Goal: Task Accomplishment & Management: Complete application form

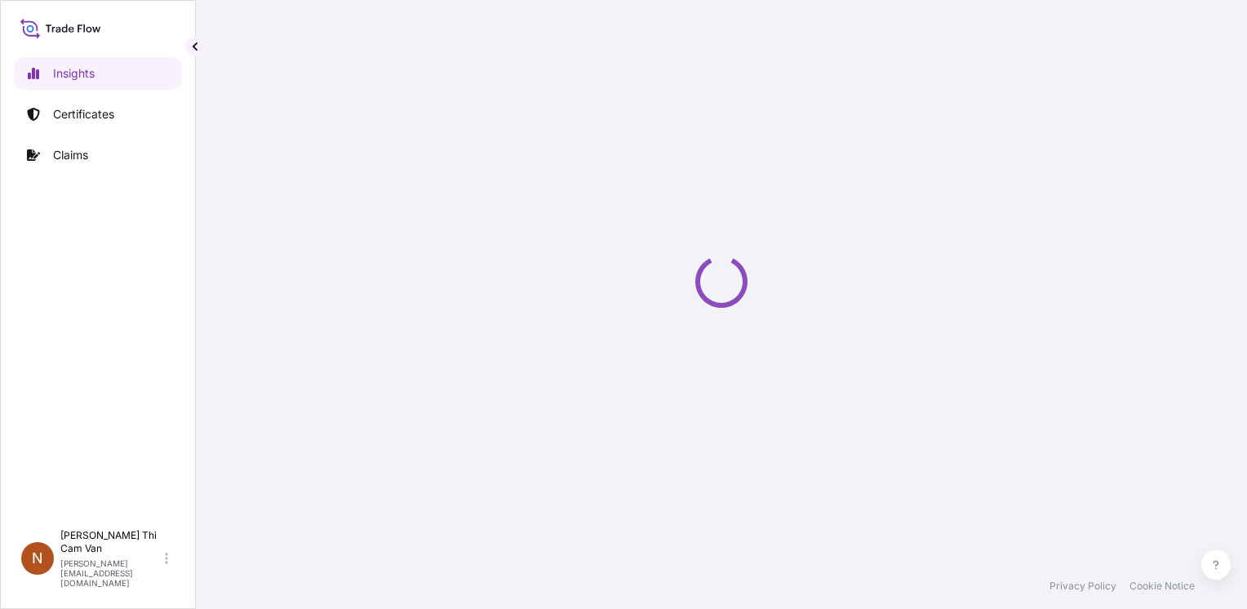
select select "2025"
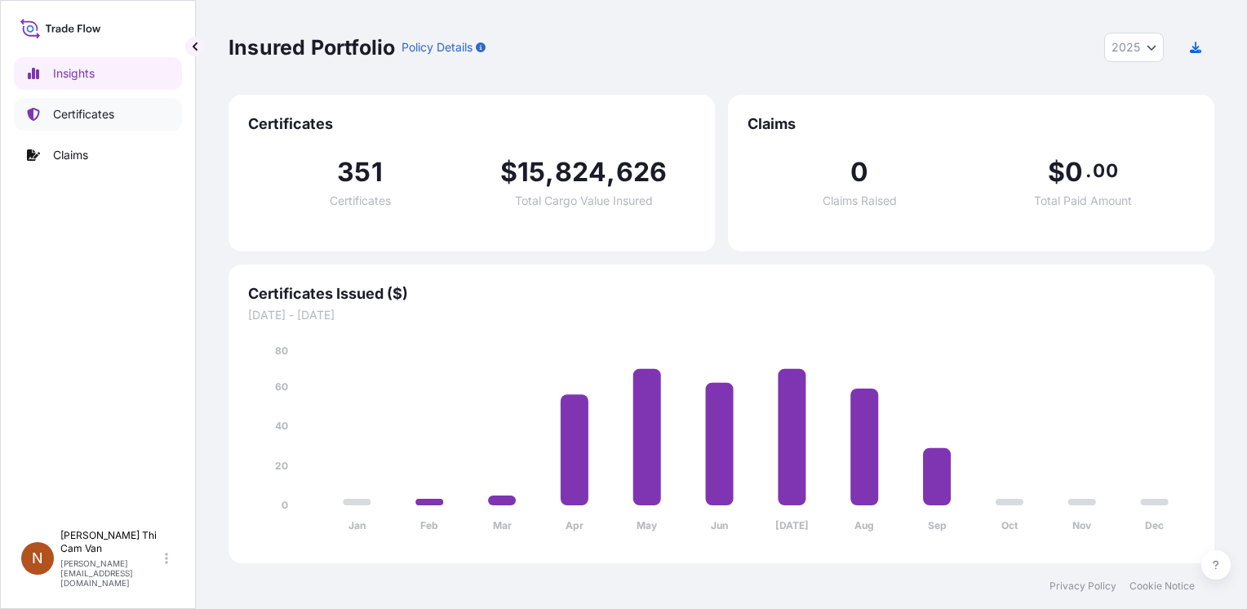
click at [64, 120] on p "Certificates" at bounding box center [83, 114] width 61 height 16
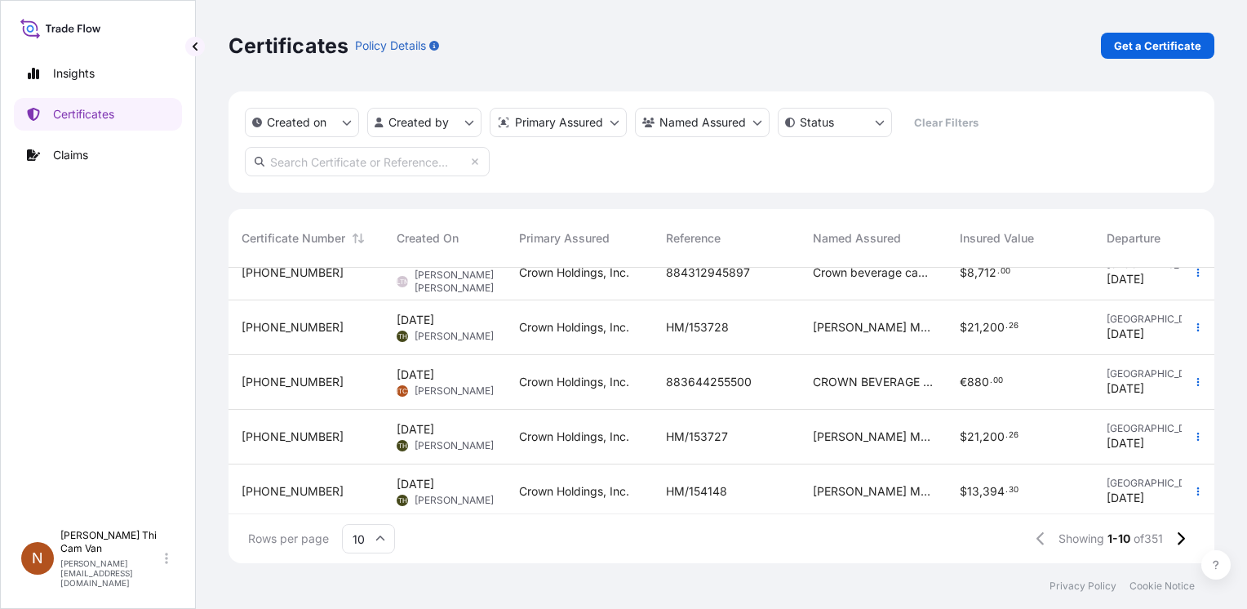
scroll to position [231, 0]
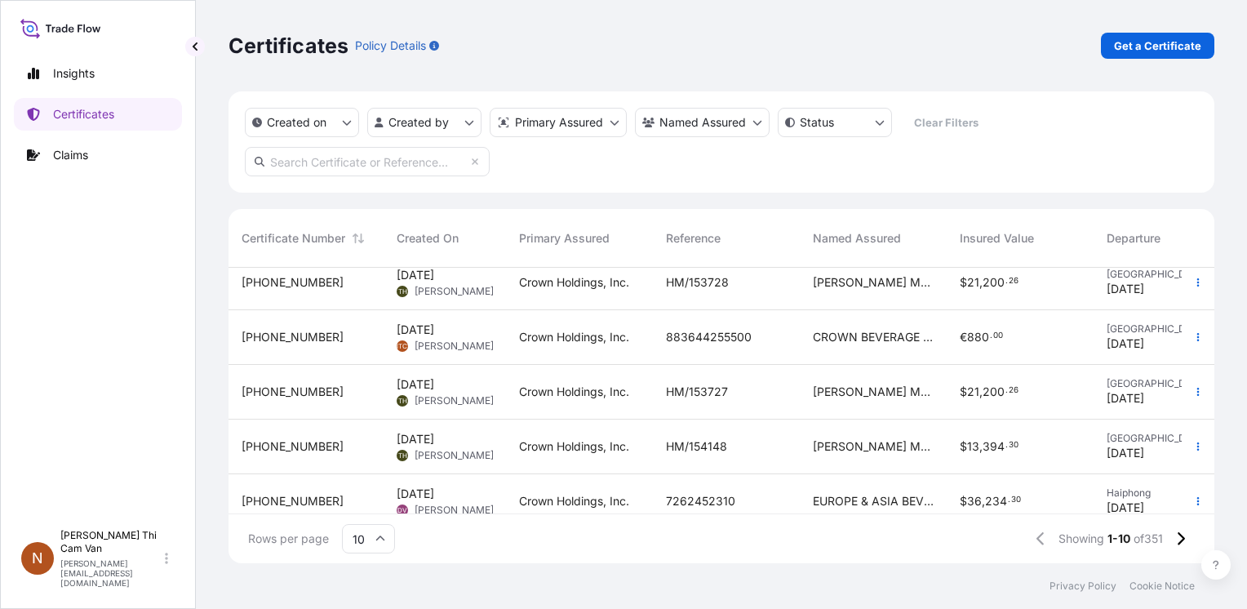
click at [891, 340] on span "CROWN BEVERAGE CANS DA NANG LTD" at bounding box center [873, 337] width 121 height 16
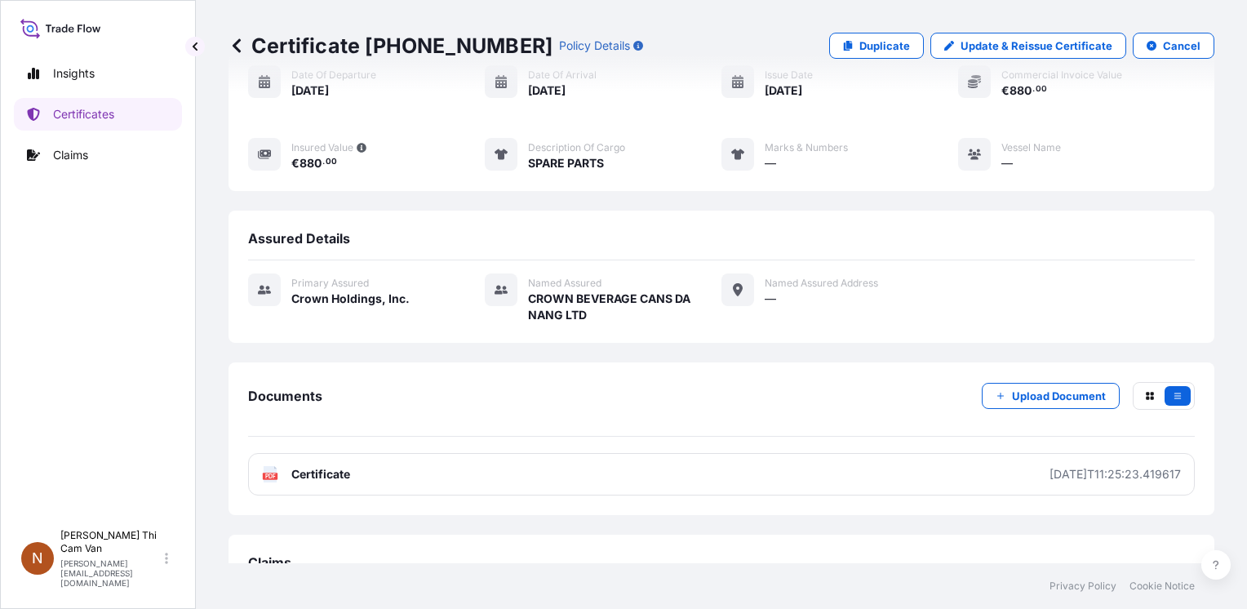
scroll to position [200, 0]
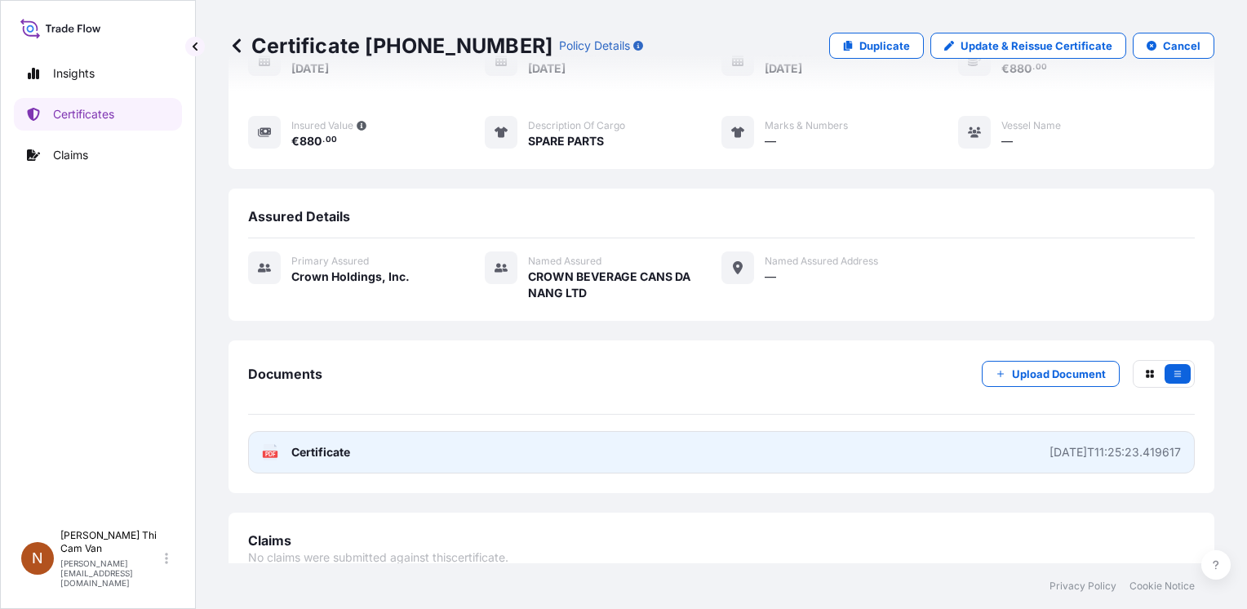
click at [480, 449] on link "PDF Certificate [DATE]T11:25:23.419617" at bounding box center [721, 452] width 947 height 42
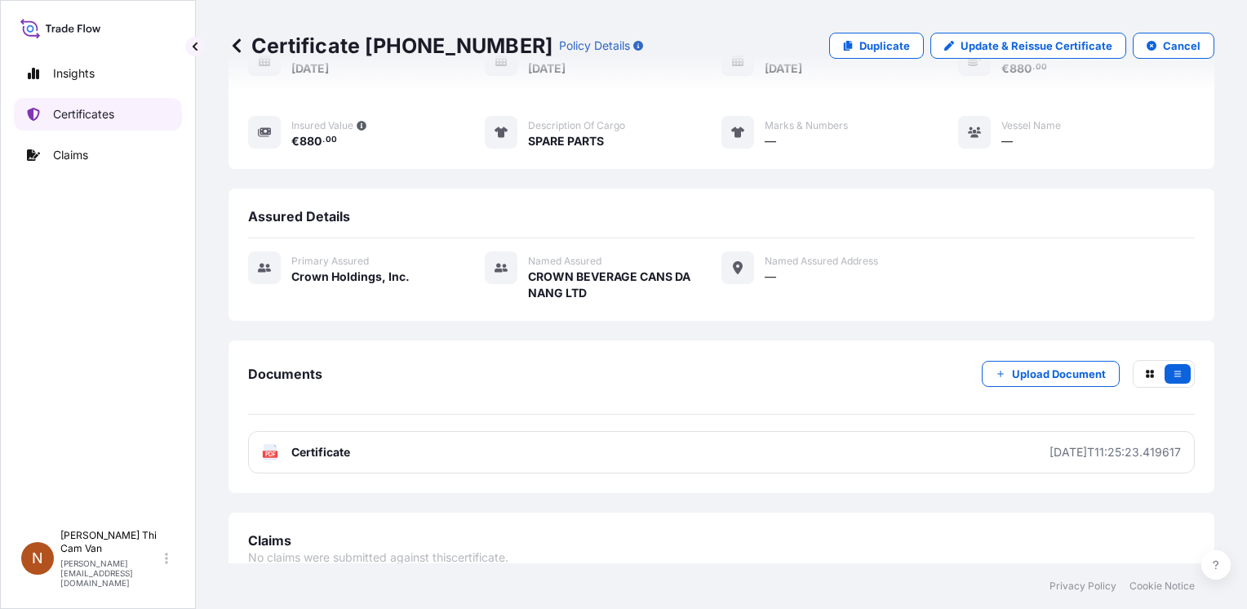
click at [54, 118] on p "Certificates" at bounding box center [83, 114] width 61 height 16
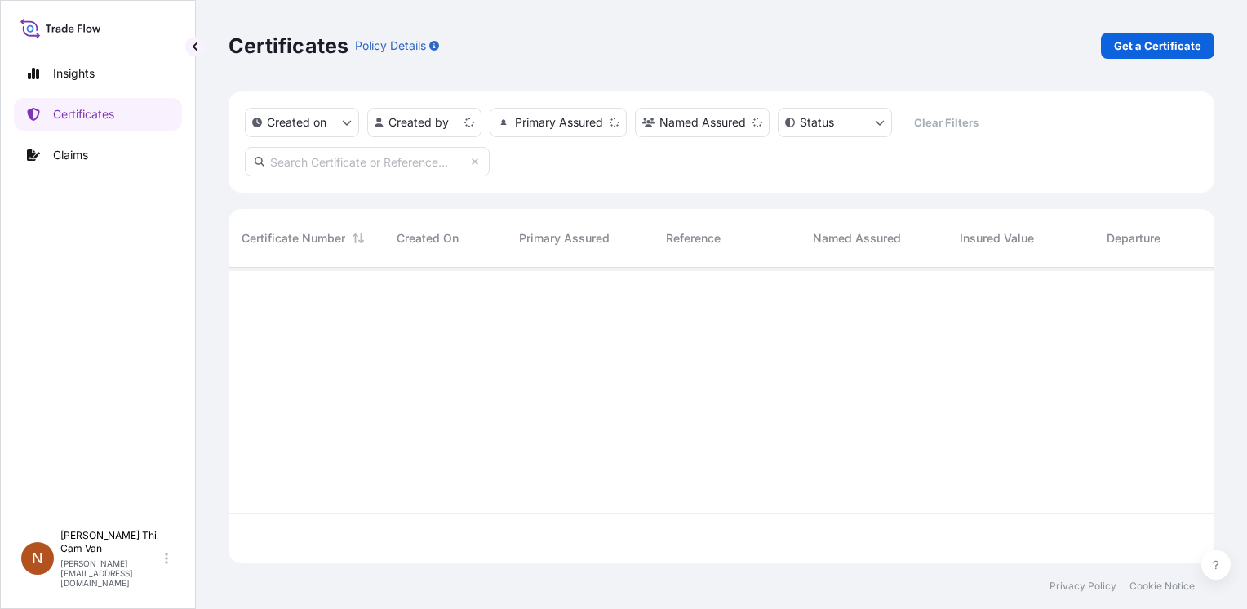
scroll to position [292, 973]
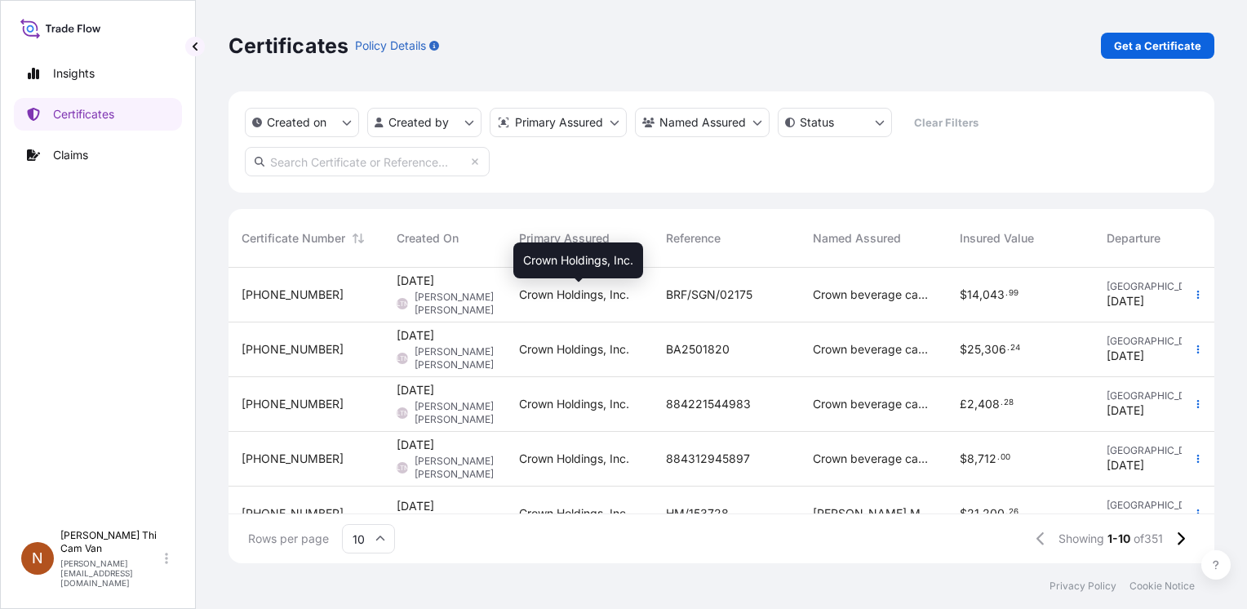
click at [578, 294] on span "Crown Holdings, Inc." at bounding box center [574, 295] width 110 height 16
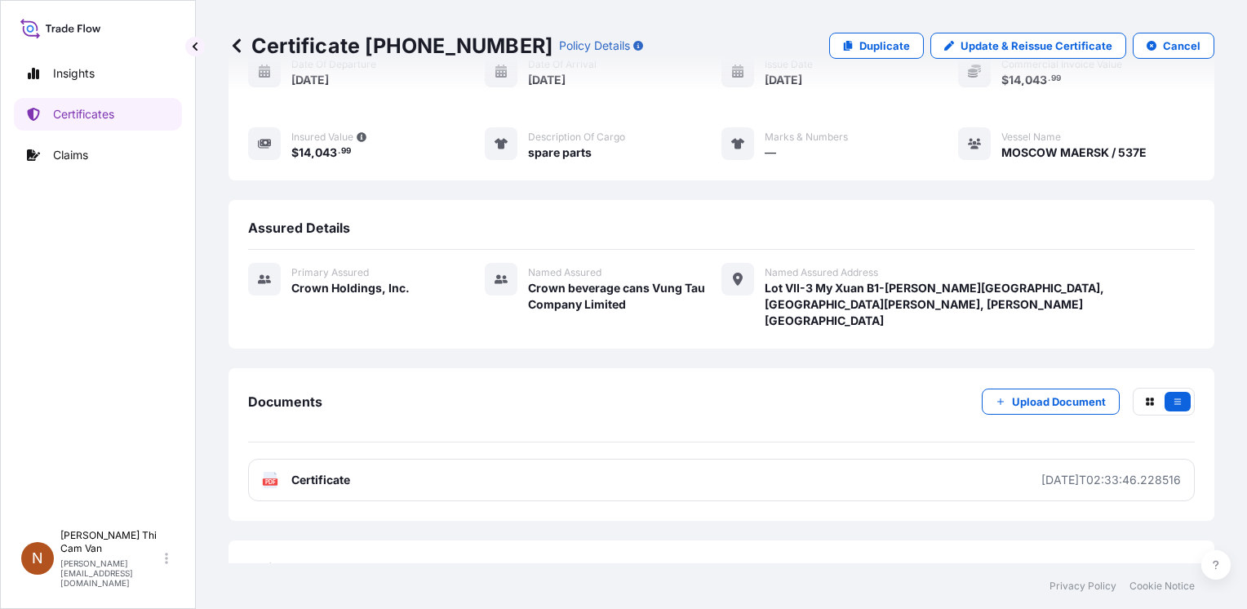
scroll to position [200, 0]
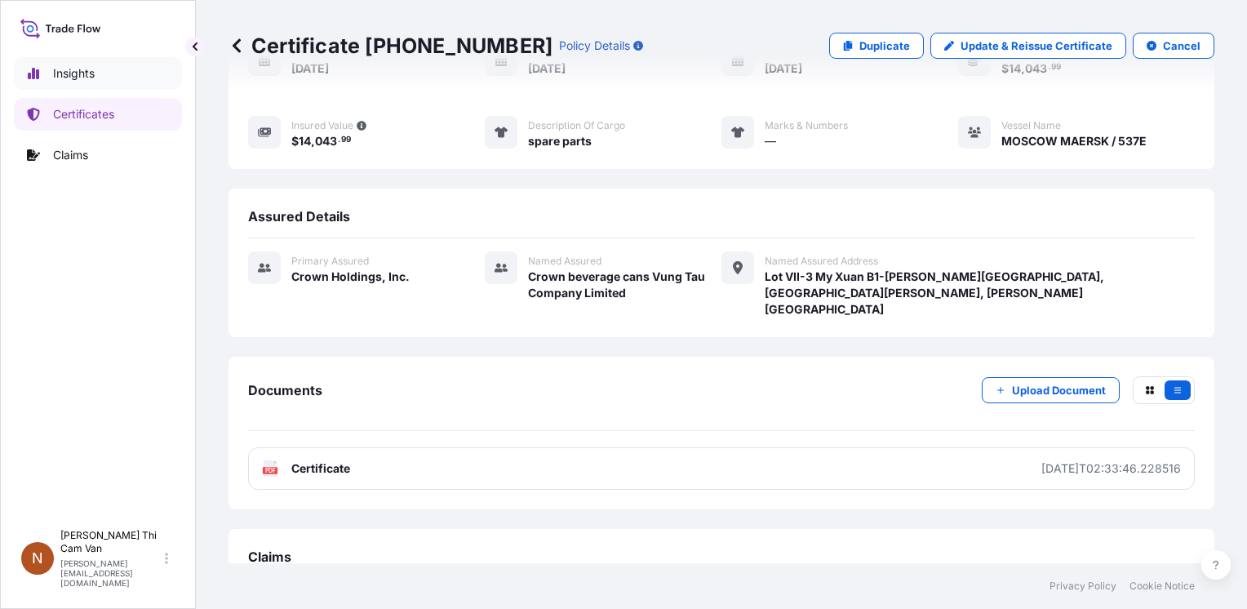
click at [71, 74] on p "Insights" at bounding box center [74, 73] width 42 height 16
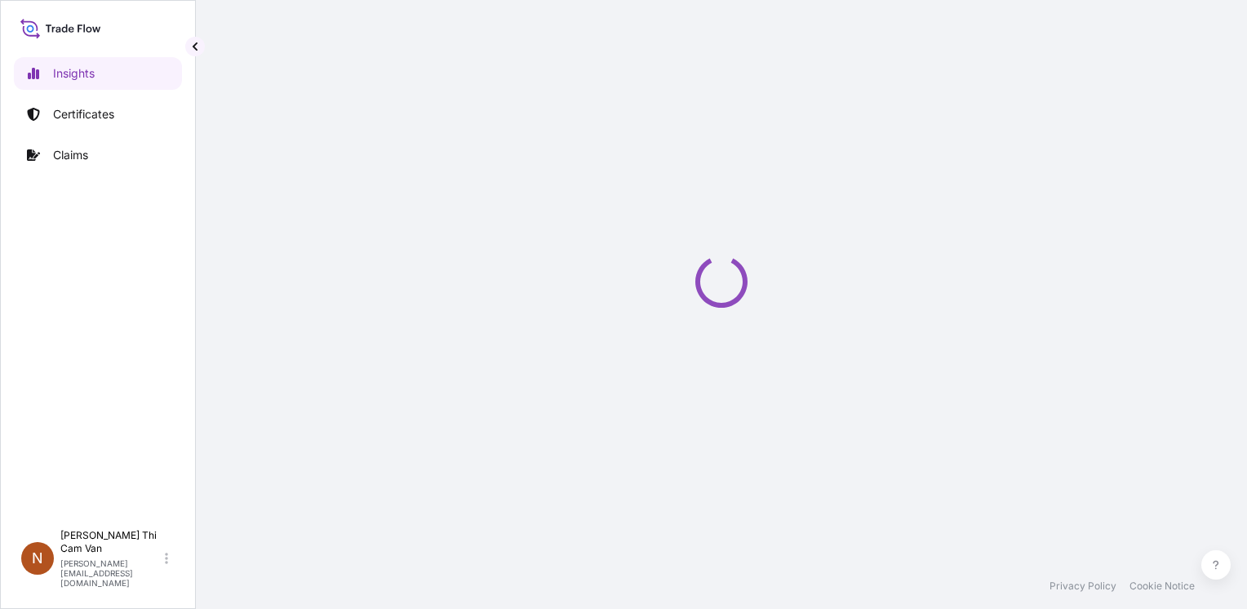
select select "2025"
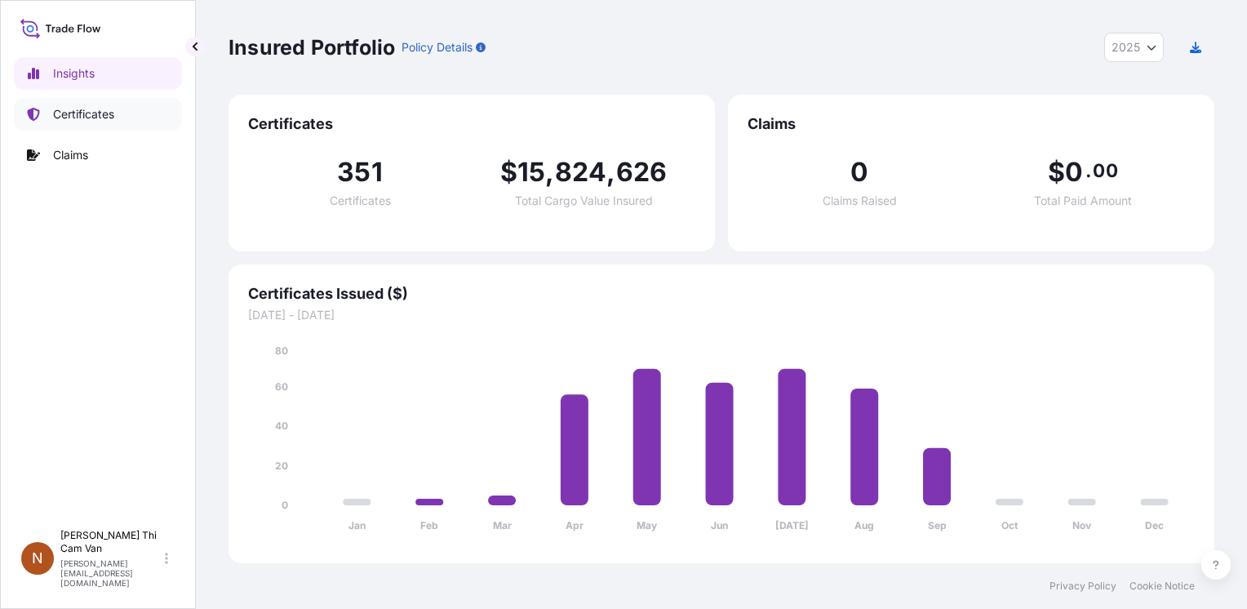
click at [84, 109] on p "Certificates" at bounding box center [83, 114] width 61 height 16
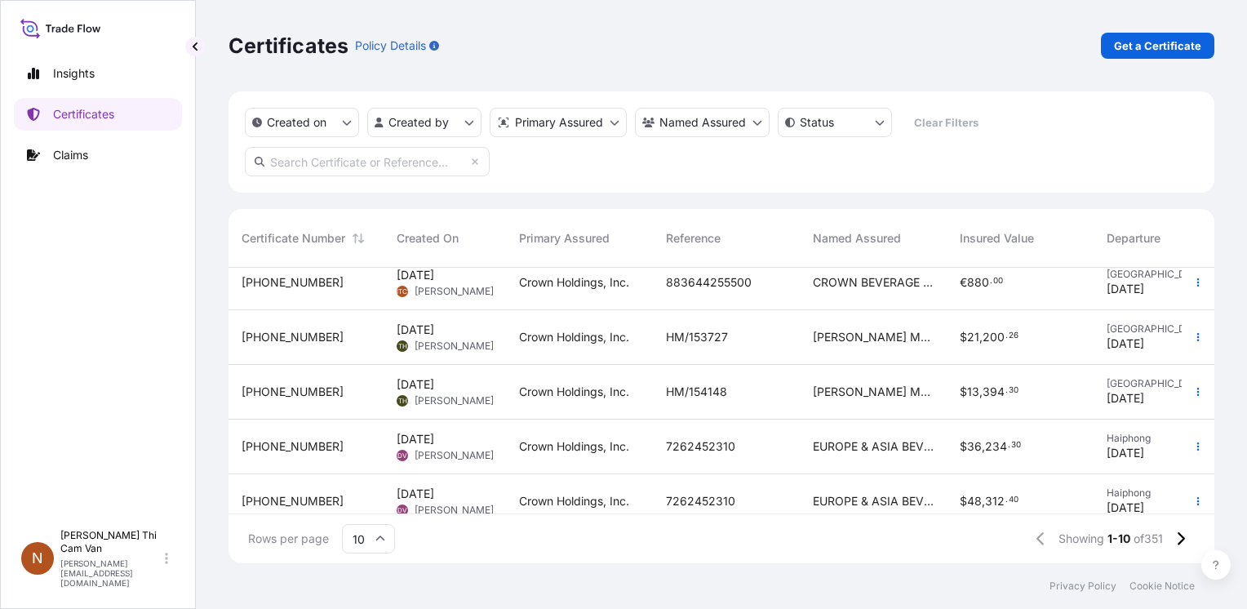
scroll to position [313, 0]
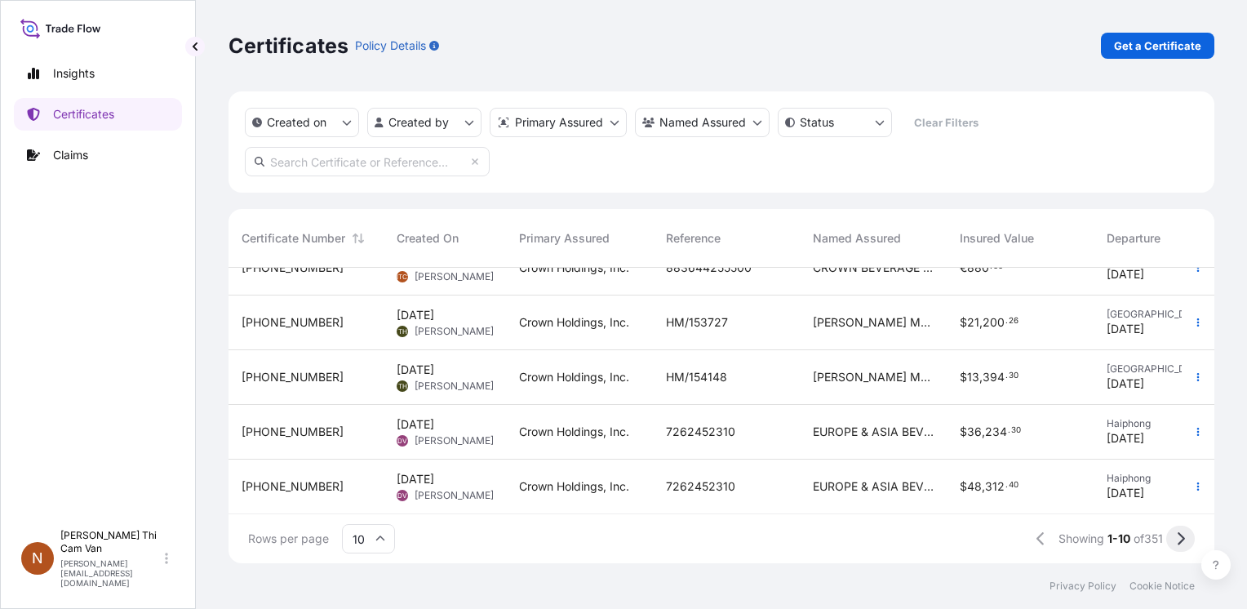
click at [1175, 536] on button at bounding box center [1181, 539] width 29 height 26
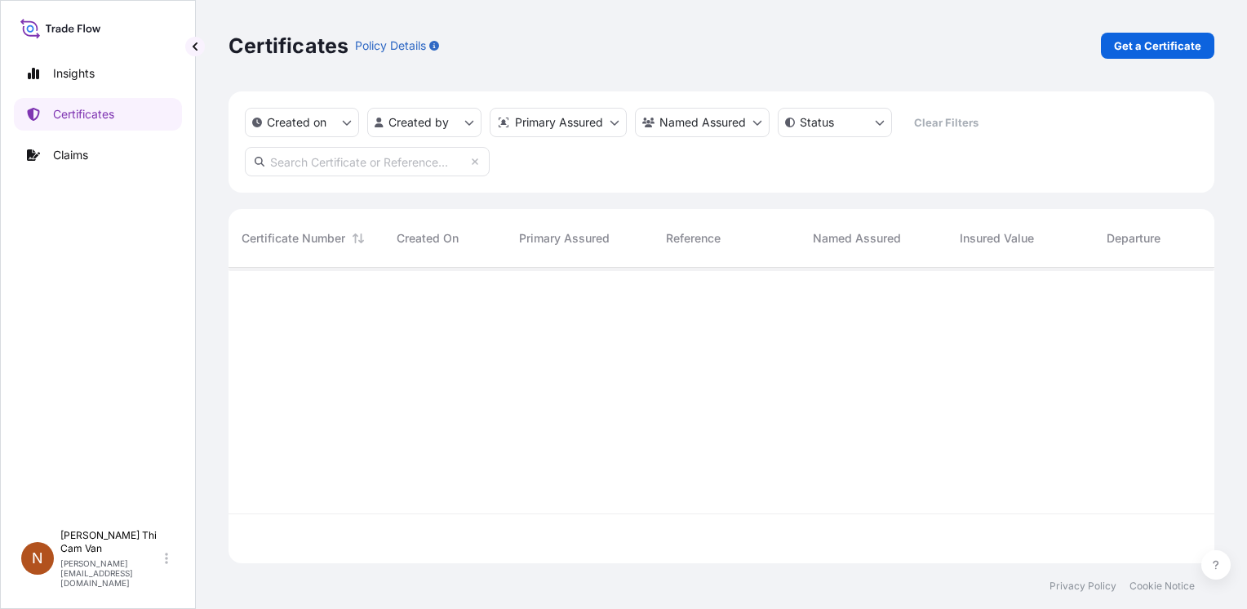
scroll to position [0, 0]
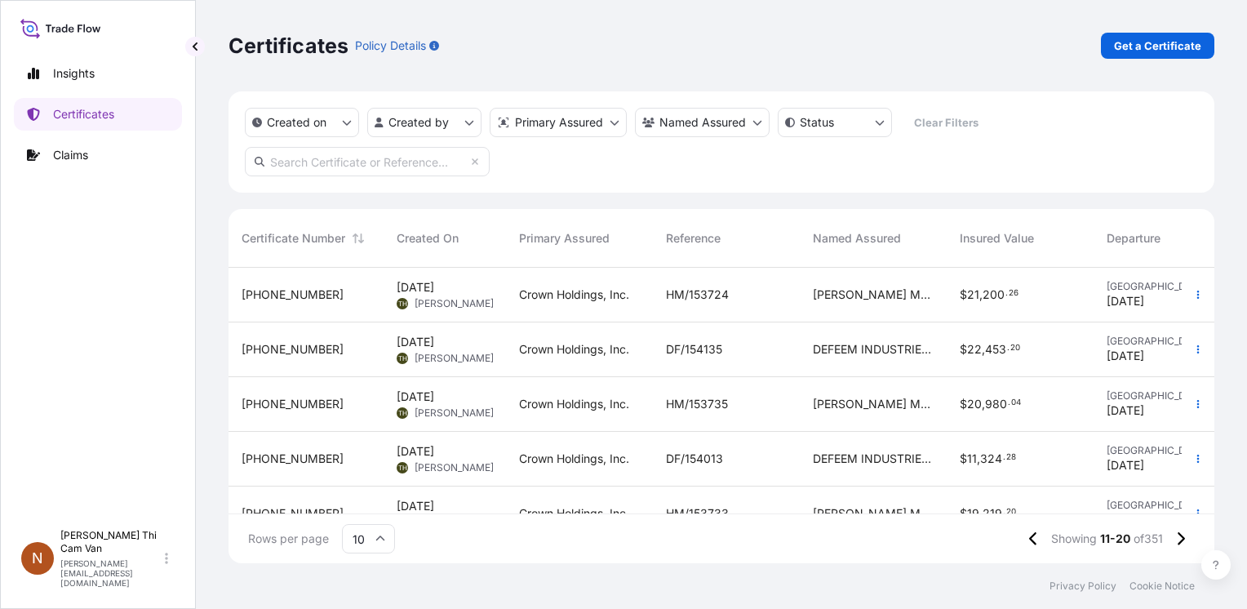
click at [589, 525] on div "Rows per page 10 Showing 11-20 of 351" at bounding box center [722, 538] width 986 height 49
click at [1181, 541] on icon at bounding box center [1181, 538] width 7 height 13
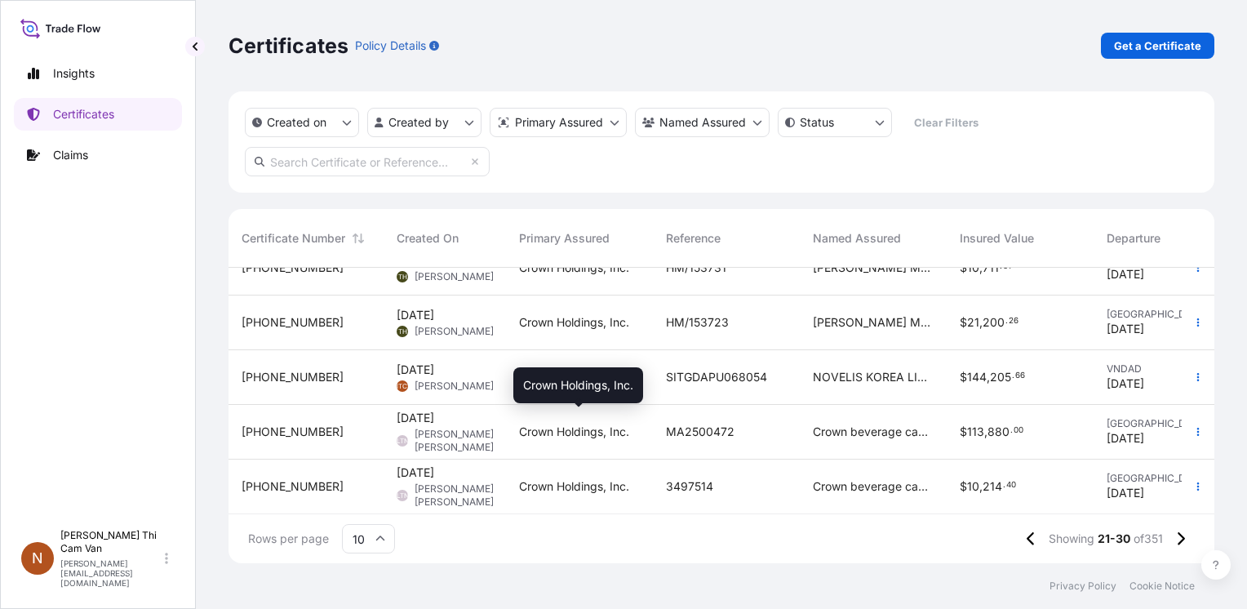
scroll to position [313, 0]
click at [1193, 367] on button "button" at bounding box center [1198, 377] width 26 height 26
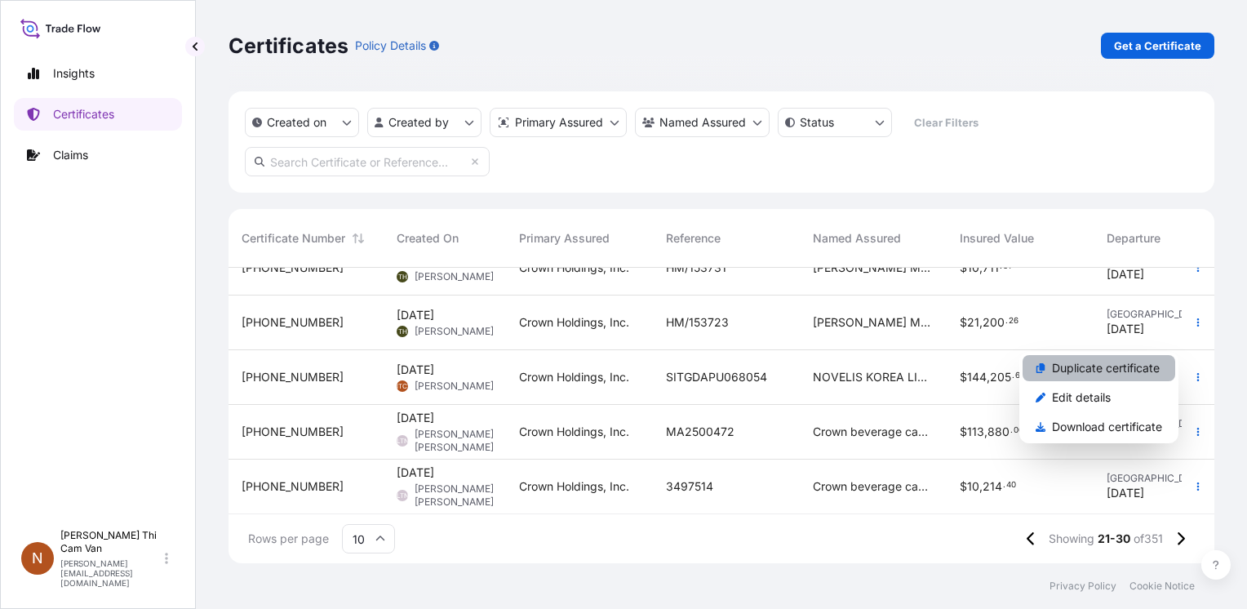
click at [1101, 374] on p "Duplicate certificate" at bounding box center [1106, 368] width 108 height 16
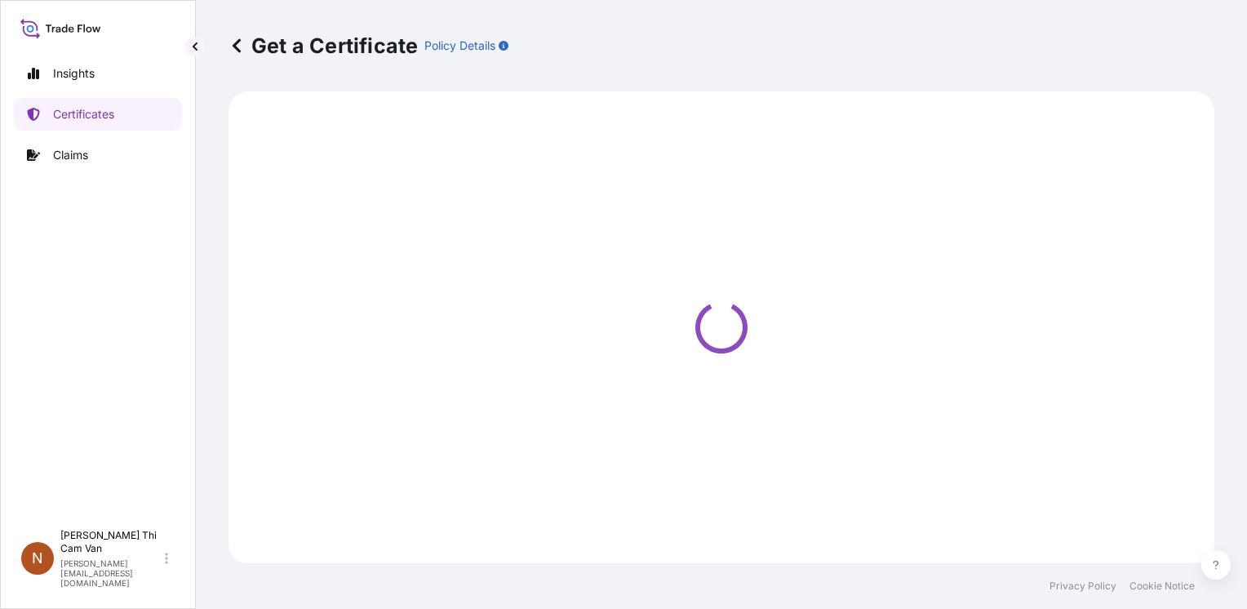
select select "Sea"
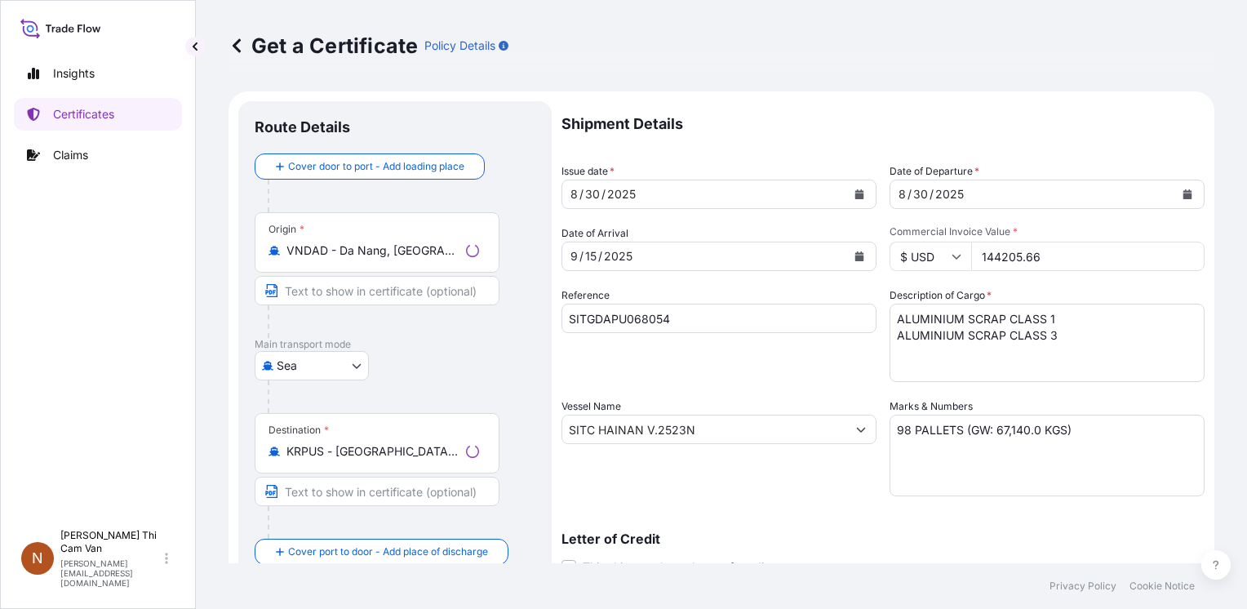
select select "31483"
click at [859, 192] on button "Calendar" at bounding box center [860, 194] width 26 height 26
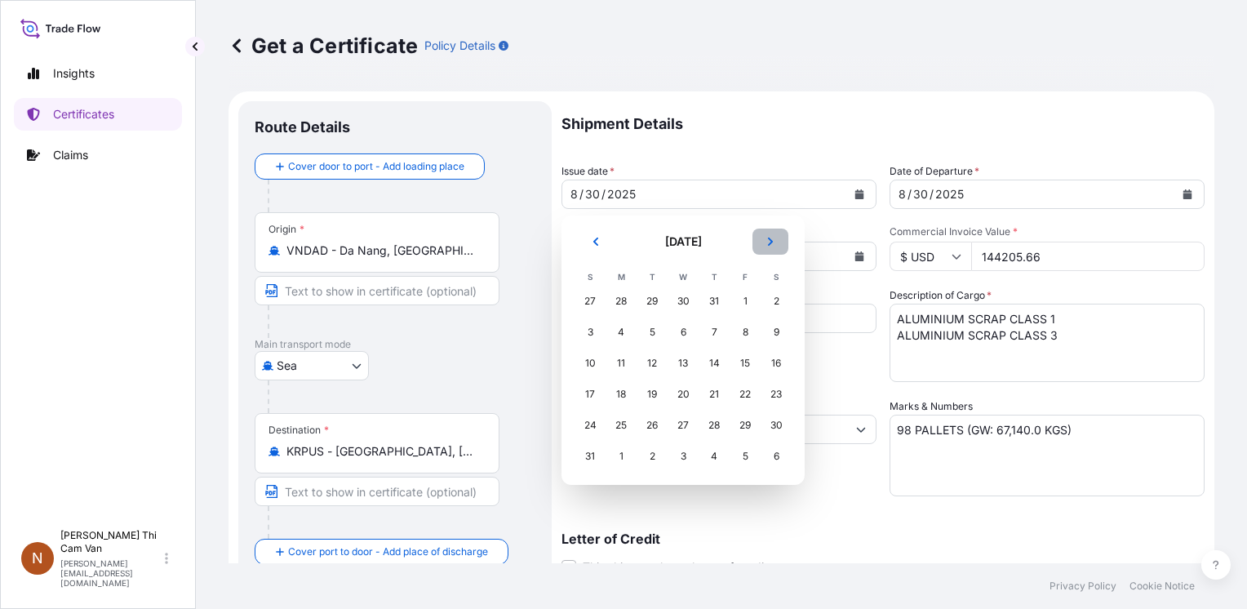
click at [775, 238] on icon "Next" at bounding box center [771, 242] width 10 height 10
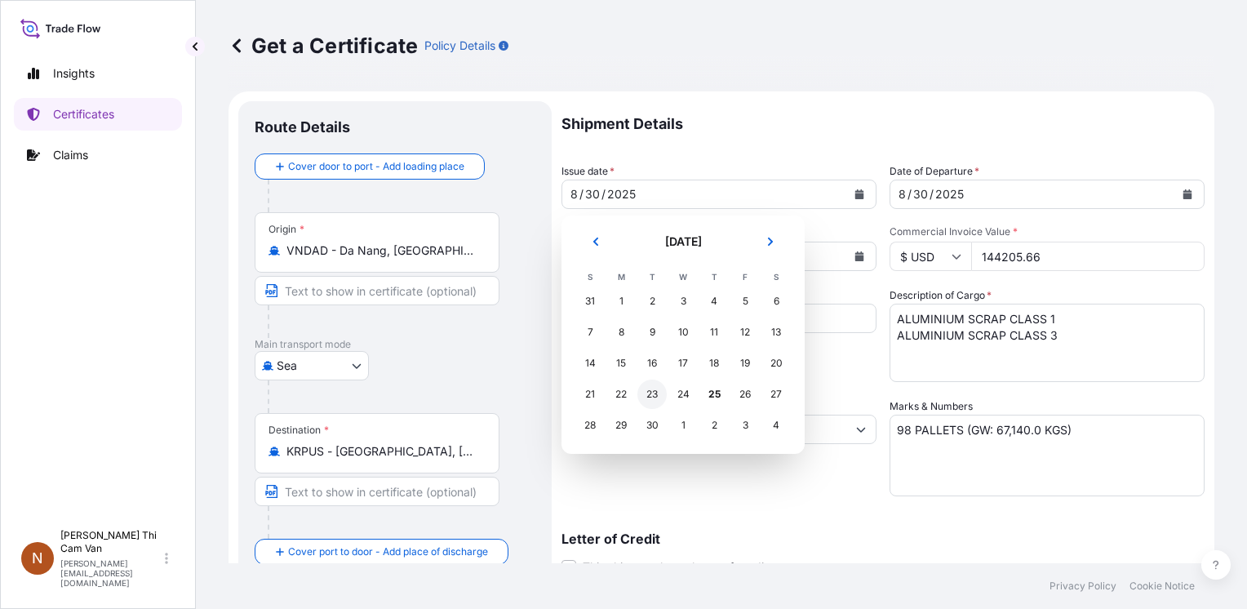
click at [653, 396] on div "23" at bounding box center [652, 394] width 29 height 29
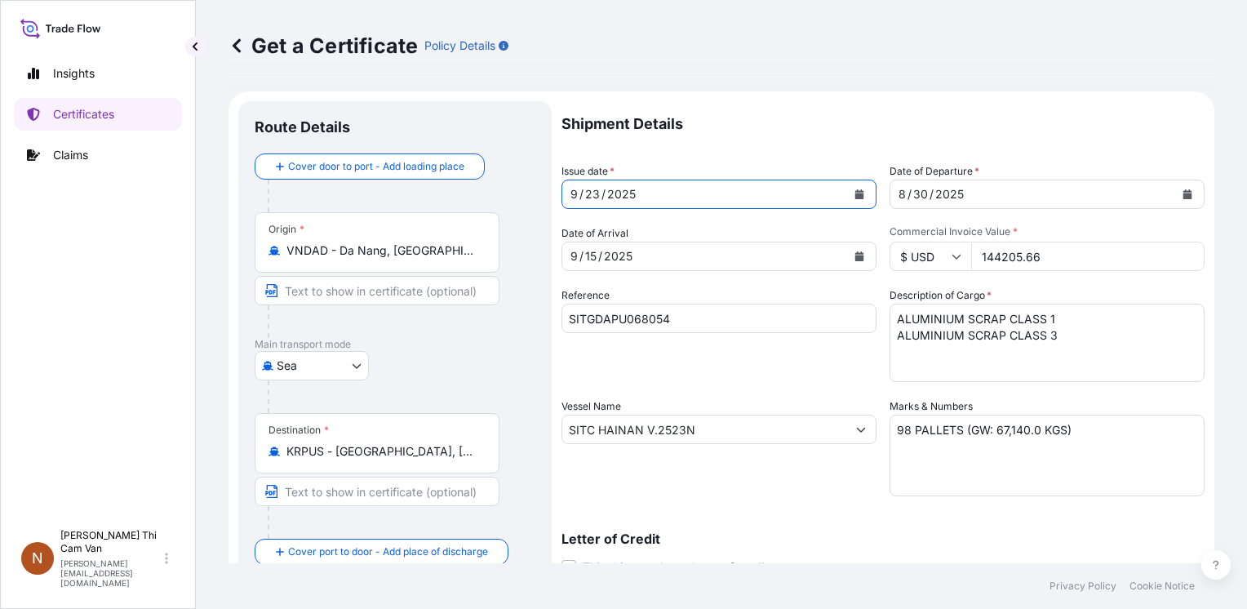
click at [664, 264] on div "[DATE]" at bounding box center [704, 256] width 284 height 29
click at [861, 256] on button "Calendar" at bounding box center [860, 256] width 26 height 26
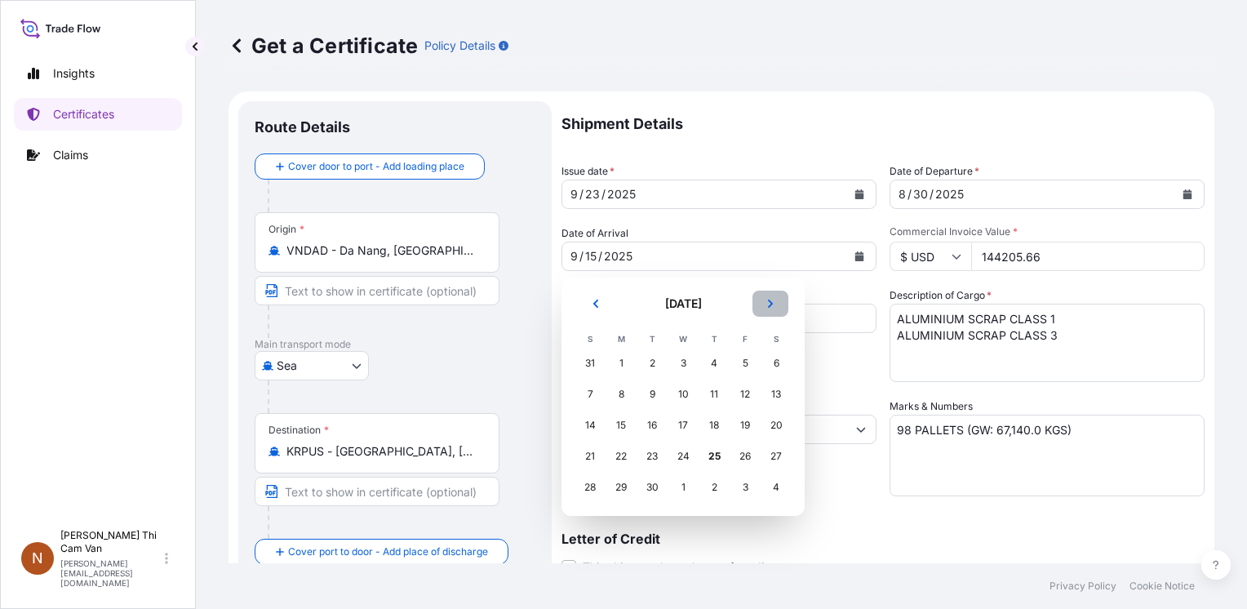
click at [771, 310] on button "Next" at bounding box center [771, 304] width 36 height 26
click at [686, 392] on div "8" at bounding box center [683, 394] width 29 height 29
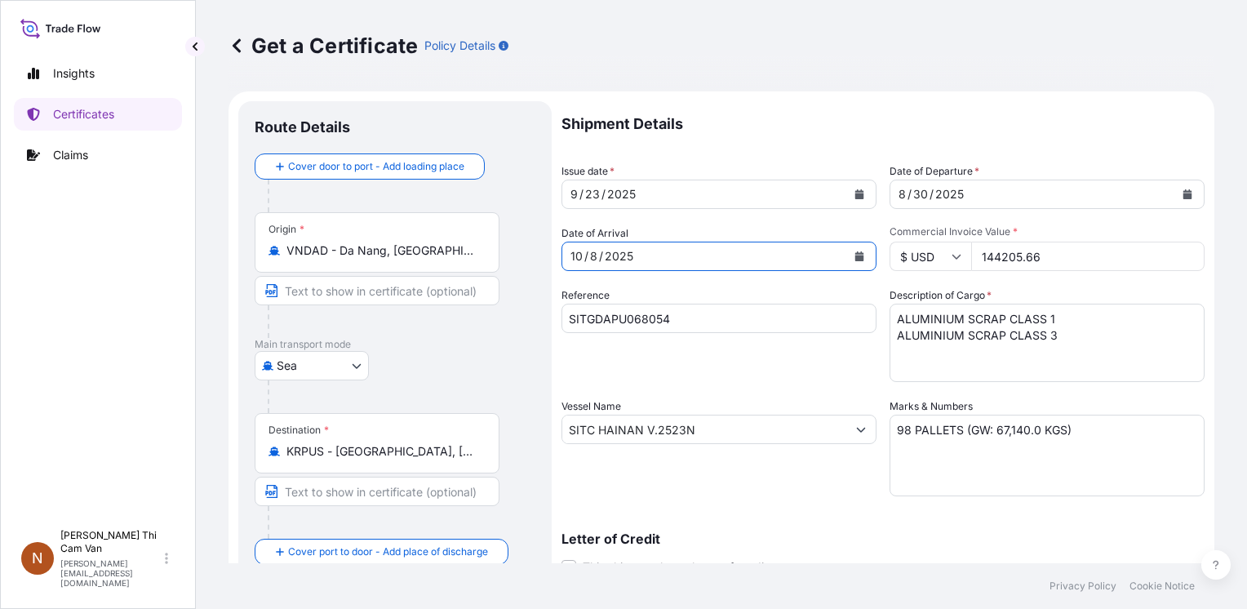
click at [1184, 196] on icon "Calendar" at bounding box center [1188, 194] width 9 height 10
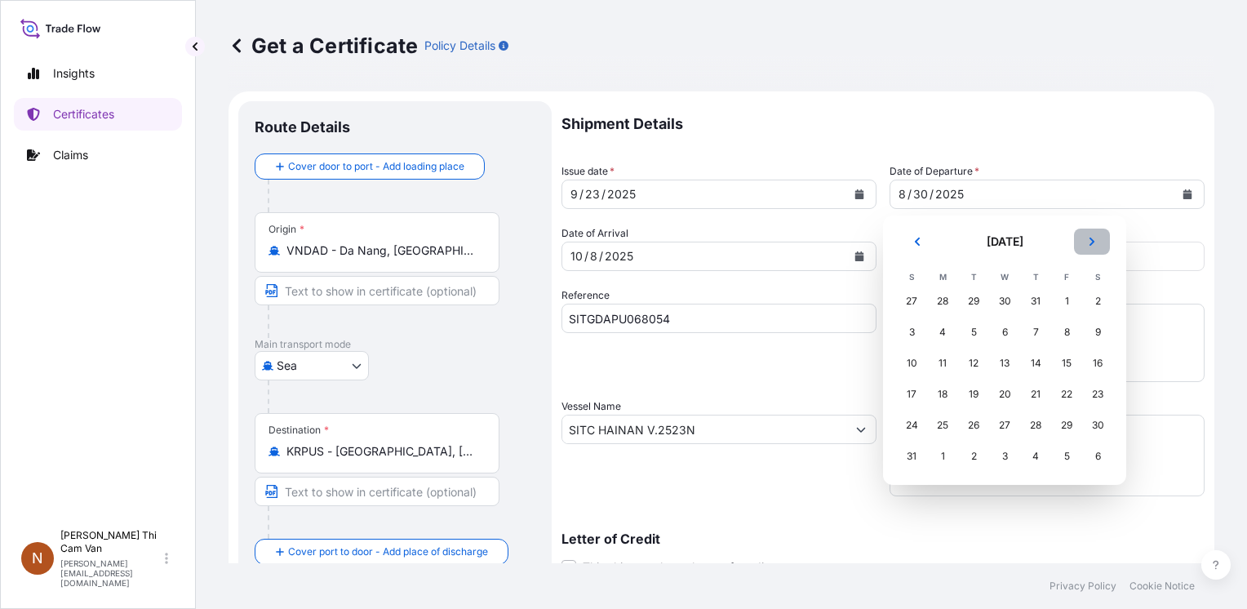
click at [1094, 242] on icon "Next" at bounding box center [1092, 242] width 5 height 8
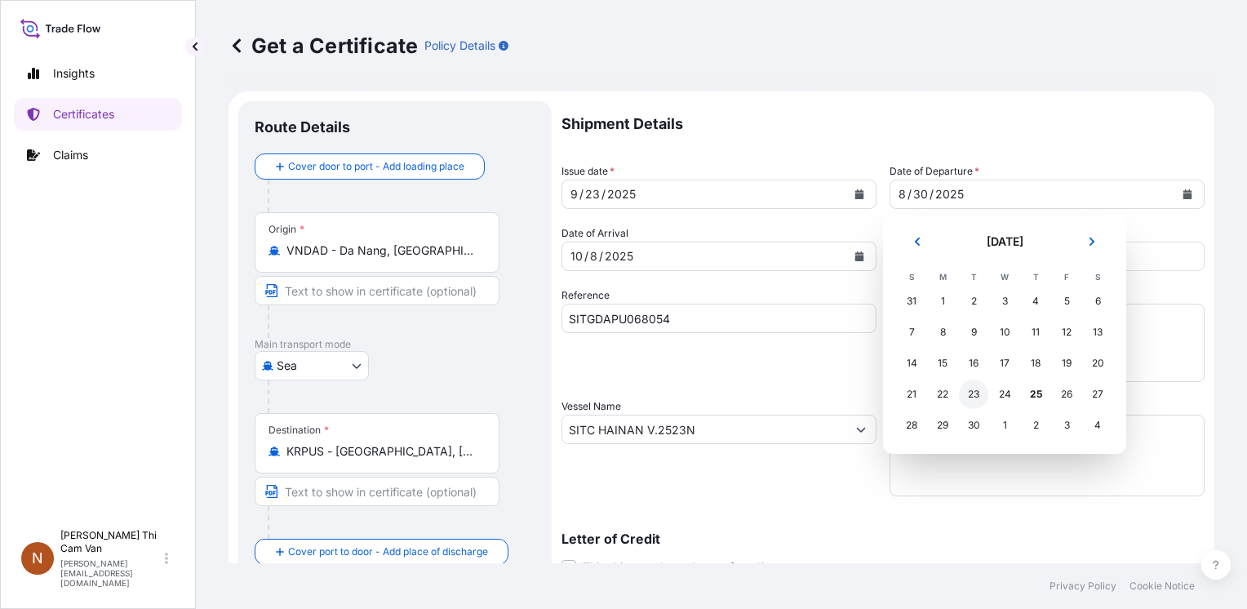
click at [974, 393] on div "23" at bounding box center [973, 394] width 29 height 29
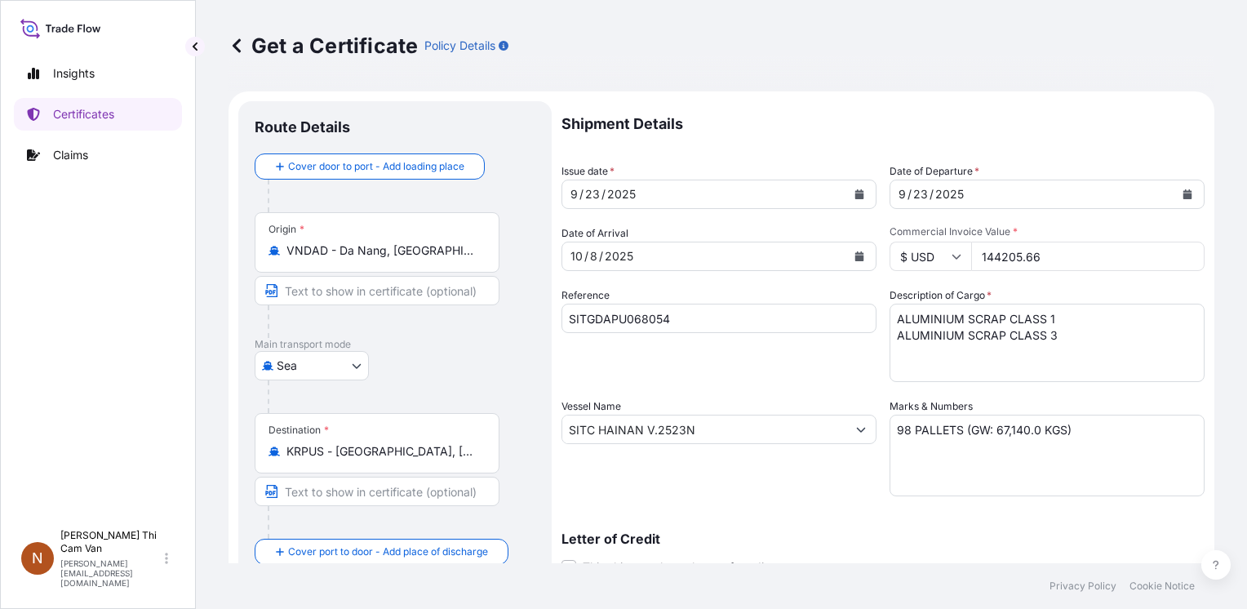
drag, startPoint x: 1043, startPoint y: 250, endPoint x: 856, endPoint y: 253, distance: 187.8
click at [849, 253] on div "Shipment Details Issue date * [DATE] Date of Departure * [DATE] Date of Arrival…" at bounding box center [883, 428] width 643 height 654
drag, startPoint x: 941, startPoint y: 257, endPoint x: 874, endPoint y: 250, distance: 68.2
click at [842, 251] on div "Shipment Details Issue date * [DATE] Date of Departure * [DATE] Date of Arrival…" at bounding box center [883, 428] width 643 height 654
paste input "5322.03"
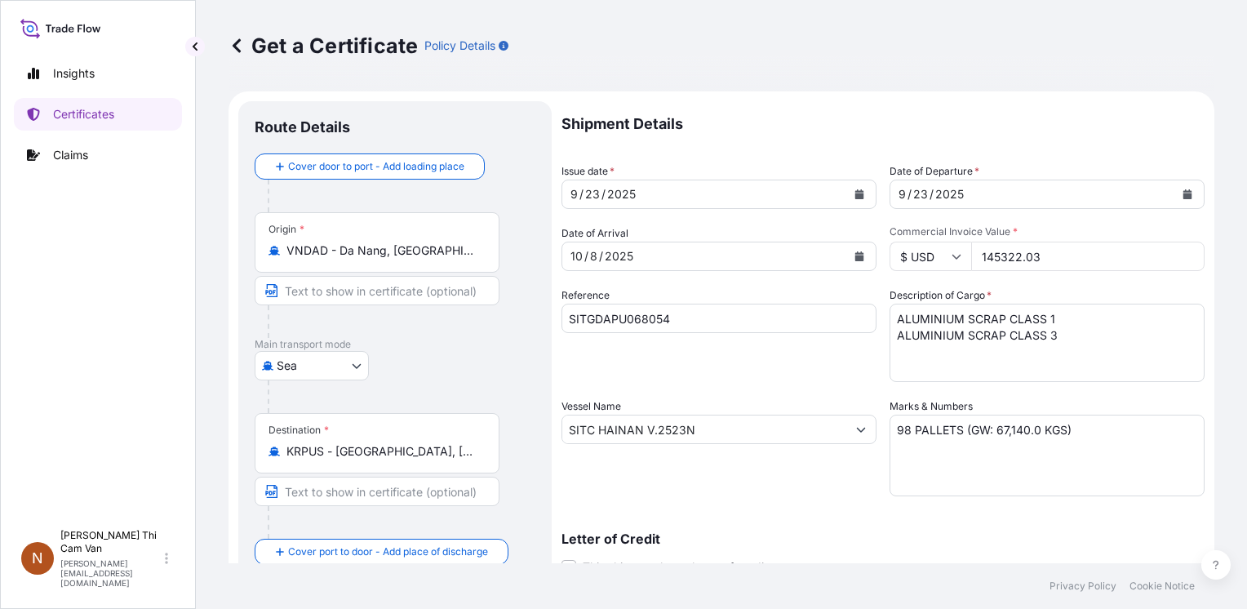
type input "145322.03"
drag, startPoint x: 945, startPoint y: 446, endPoint x: 914, endPoint y: 449, distance: 31.2
click at [945, 446] on textarea "98 PALLETS (GW: 67,140.0 KGS)" at bounding box center [1047, 456] width 315 height 82
drag, startPoint x: 901, startPoint y: 436, endPoint x: 794, endPoint y: 433, distance: 107.8
click at [794, 433] on div "Shipment Details Issue date * [DATE] Date of Departure * [DATE] Date of Arrival…" at bounding box center [883, 428] width 643 height 654
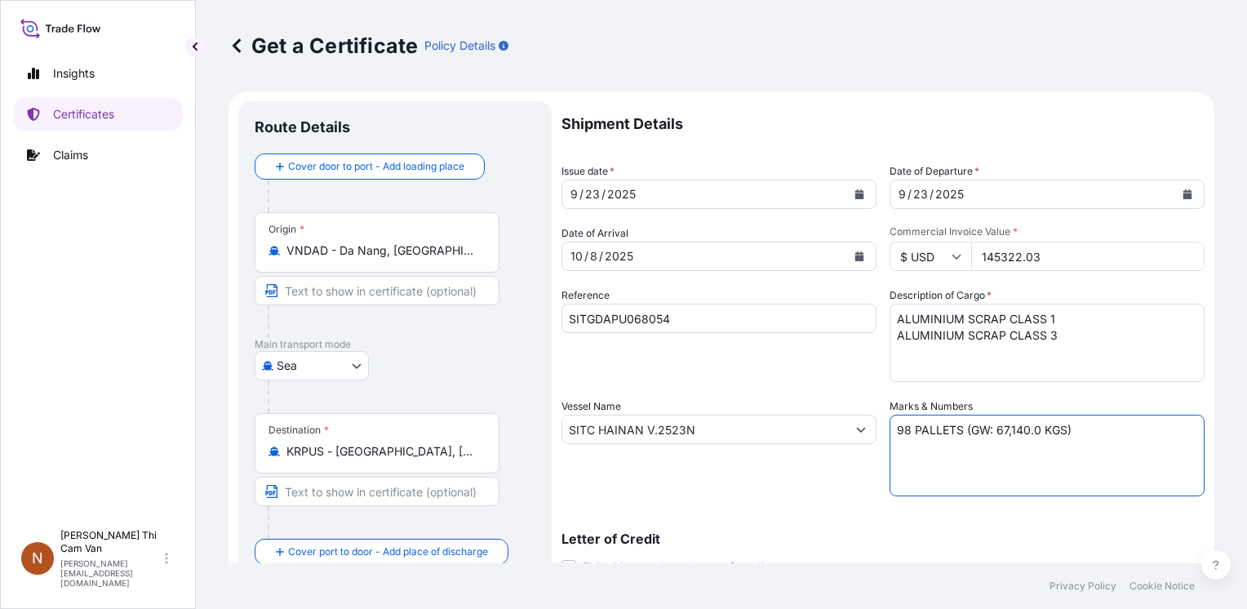
drag, startPoint x: 838, startPoint y: 426, endPoint x: 810, endPoint y: 425, distance: 27.8
click at [816, 426] on div "Shipment Details Issue date * [DATE] Date of Departure * [DATE] Date of Arrival…" at bounding box center [883, 428] width 643 height 654
drag, startPoint x: 1036, startPoint y: 431, endPoint x: 992, endPoint y: 431, distance: 44.1
click at [992, 431] on textarea "98 PALLETS (GW: 67,140.0 KGS)" at bounding box center [1047, 456] width 315 height 82
paste textarea "677.0"
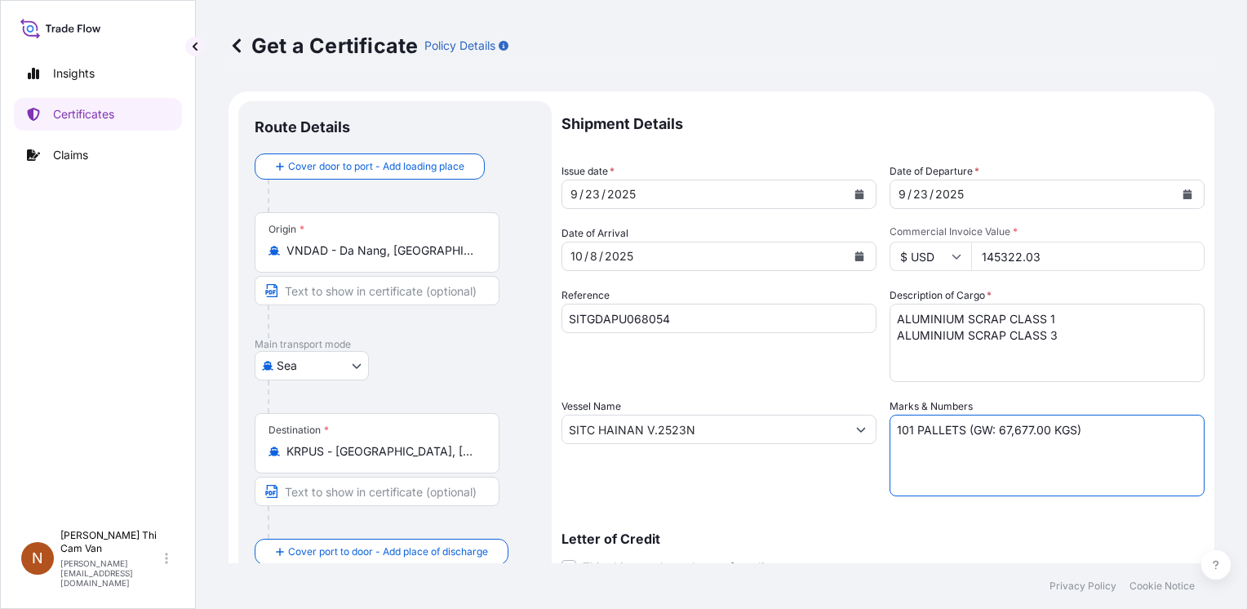
type textarea "101 PALLETS (GW: 67,677.00 KGS)"
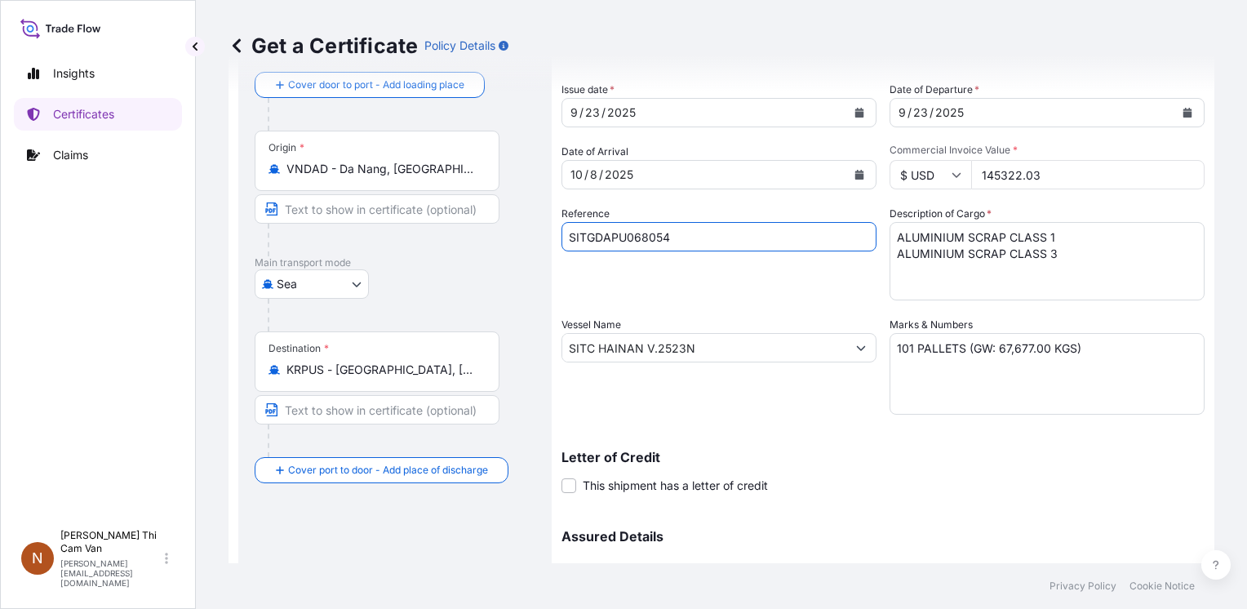
drag, startPoint x: 672, startPoint y: 237, endPoint x: 376, endPoint y: 184, distance: 300.9
click at [422, 217] on form "Route Details Cover door to port - Add loading place Place of loading Road / [G…" at bounding box center [722, 369] width 986 height 719
paste input "TNG/PUS25091919"
type input "TNG/PUS25091919"
click at [385, 317] on form "Route Details Cover door to port - Add loading place Place of loading Road / [G…" at bounding box center [722, 369] width 986 height 719
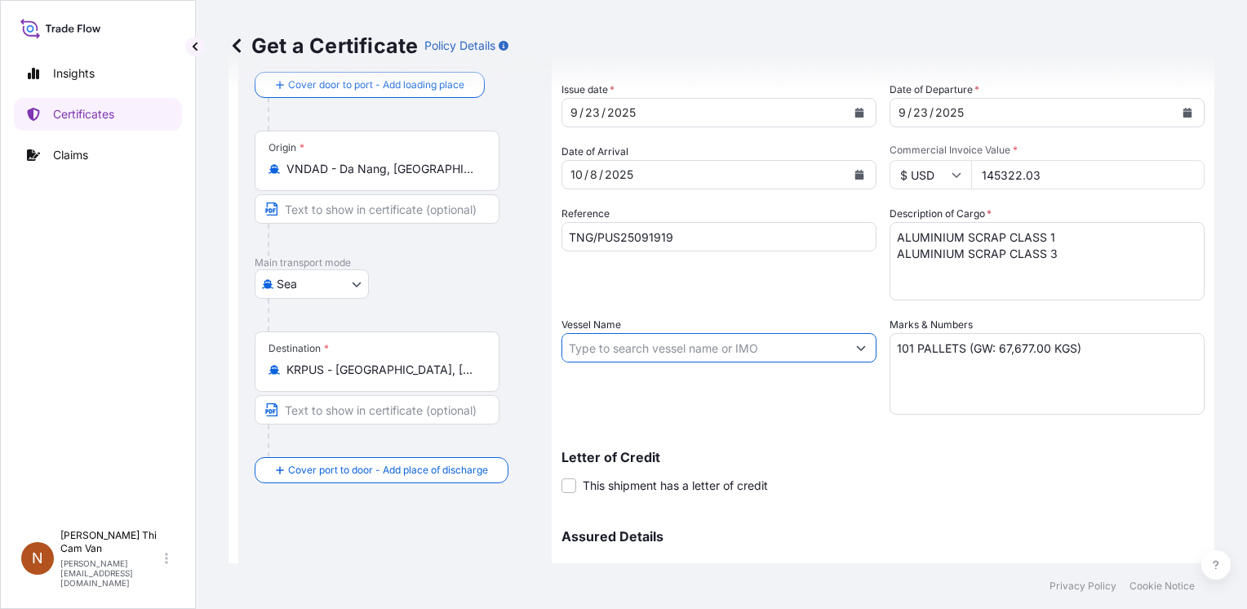
paste input "YM HARMONY 427N"
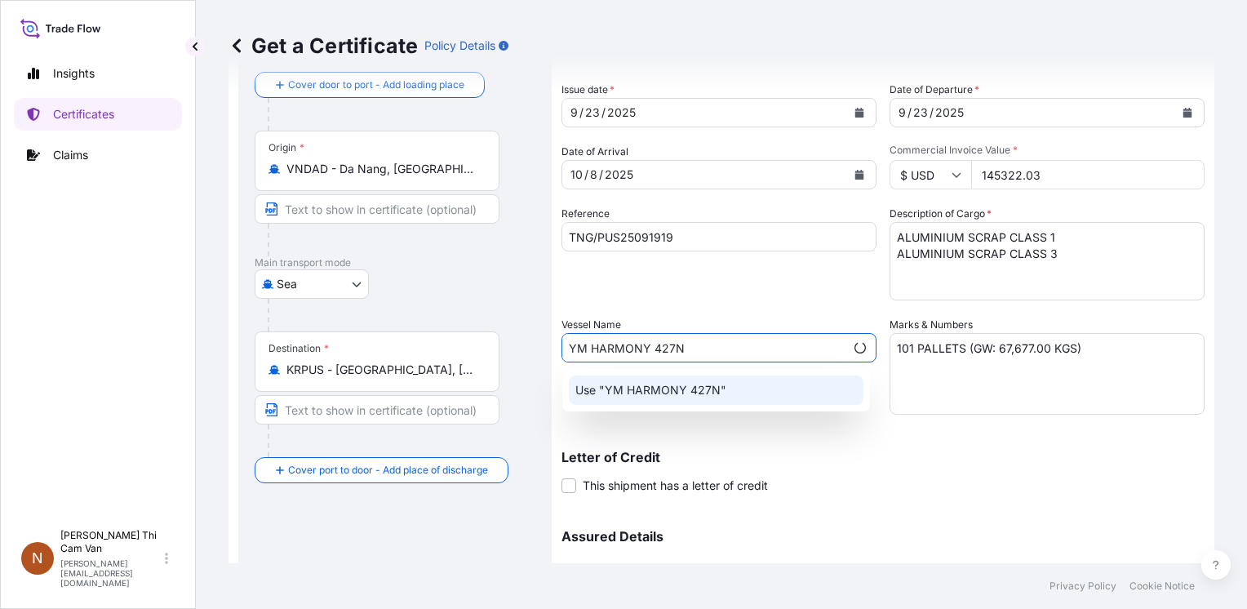
click at [641, 387] on p "Use "YM HARMONY 427N"" at bounding box center [651, 390] width 151 height 16
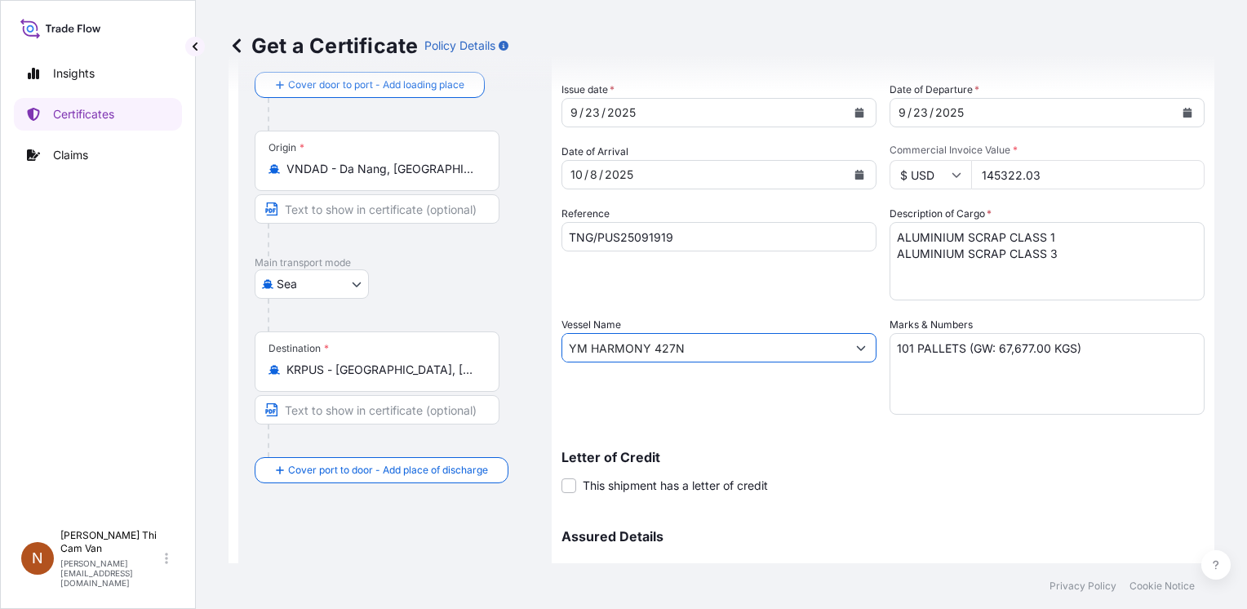
type input "YM HARMONY 427N"
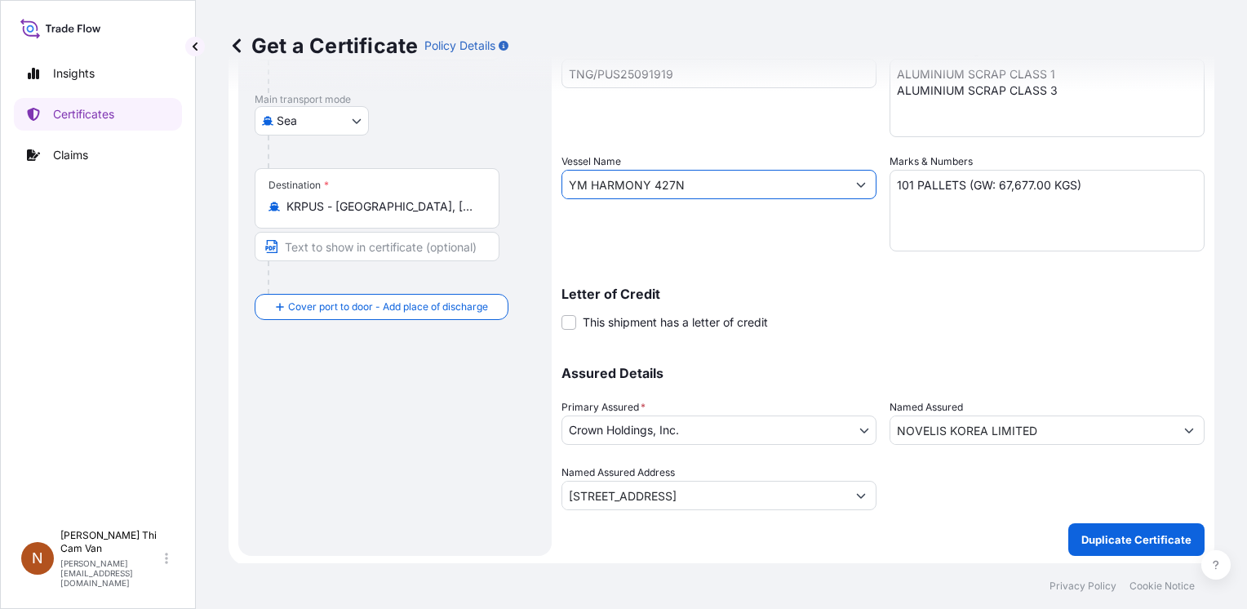
scroll to position [246, 0]
click at [1100, 549] on button "Duplicate Certificate" at bounding box center [1137, 538] width 136 height 33
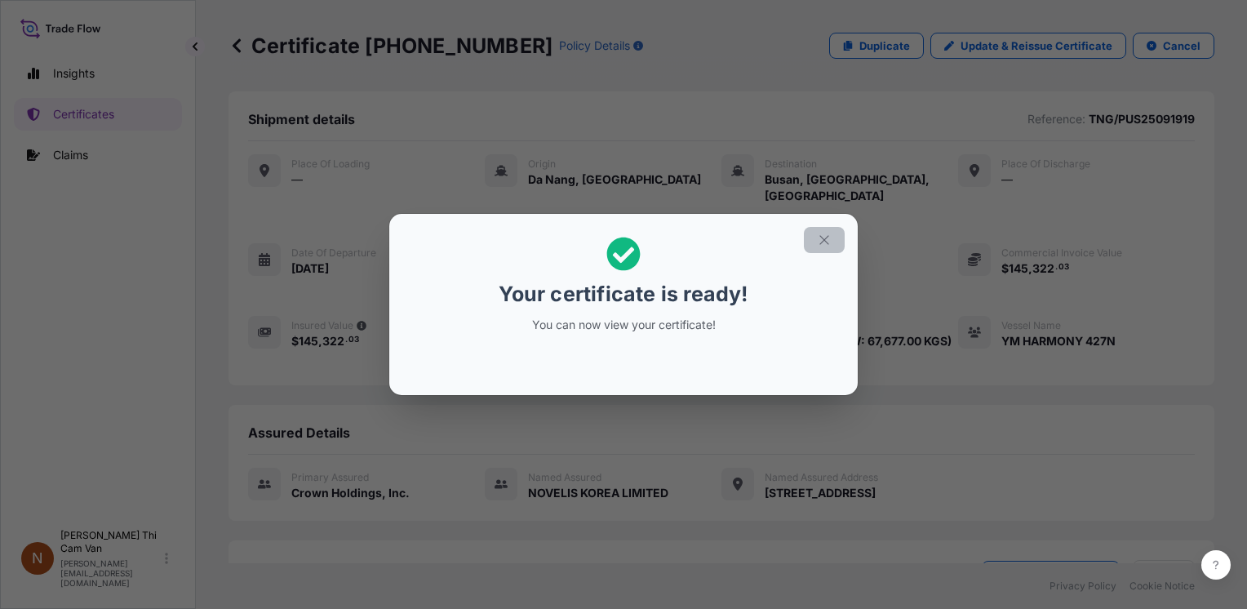
click at [829, 237] on icon "button" at bounding box center [824, 240] width 15 height 15
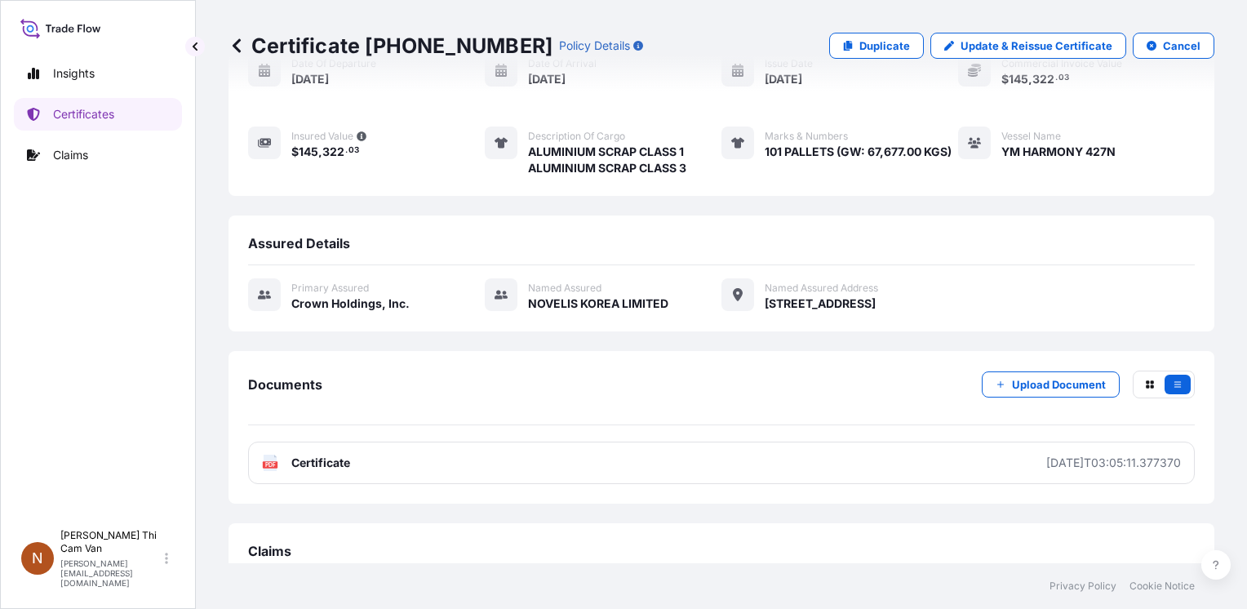
scroll to position [200, 0]
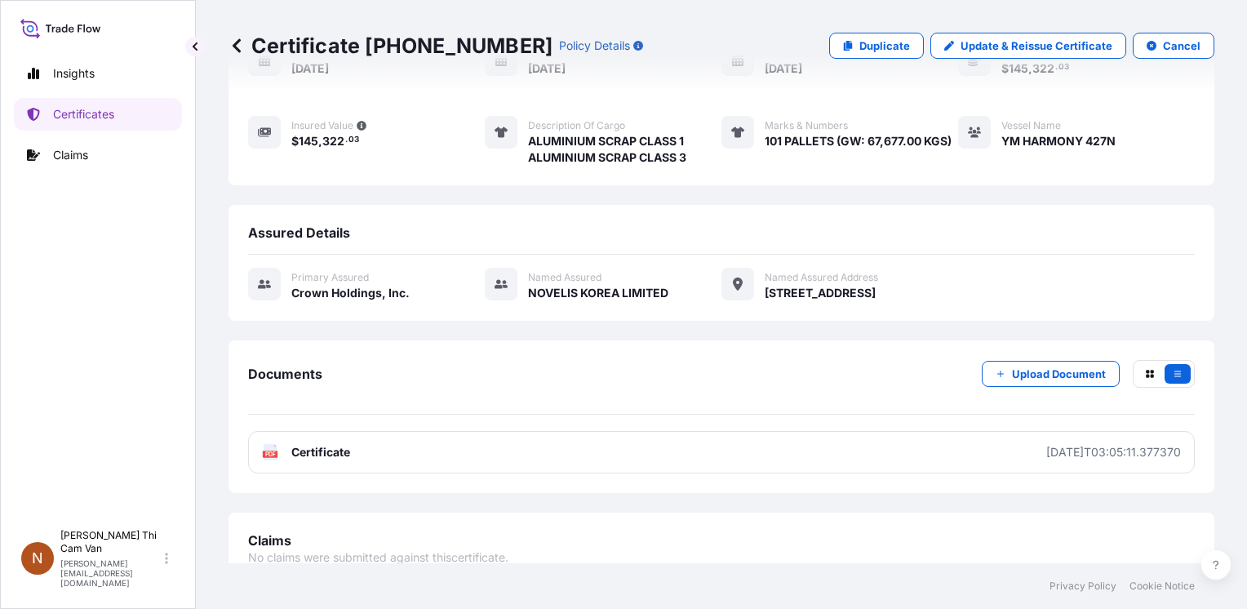
click at [761, 360] on div "Documents Upload Document" at bounding box center [721, 387] width 947 height 55
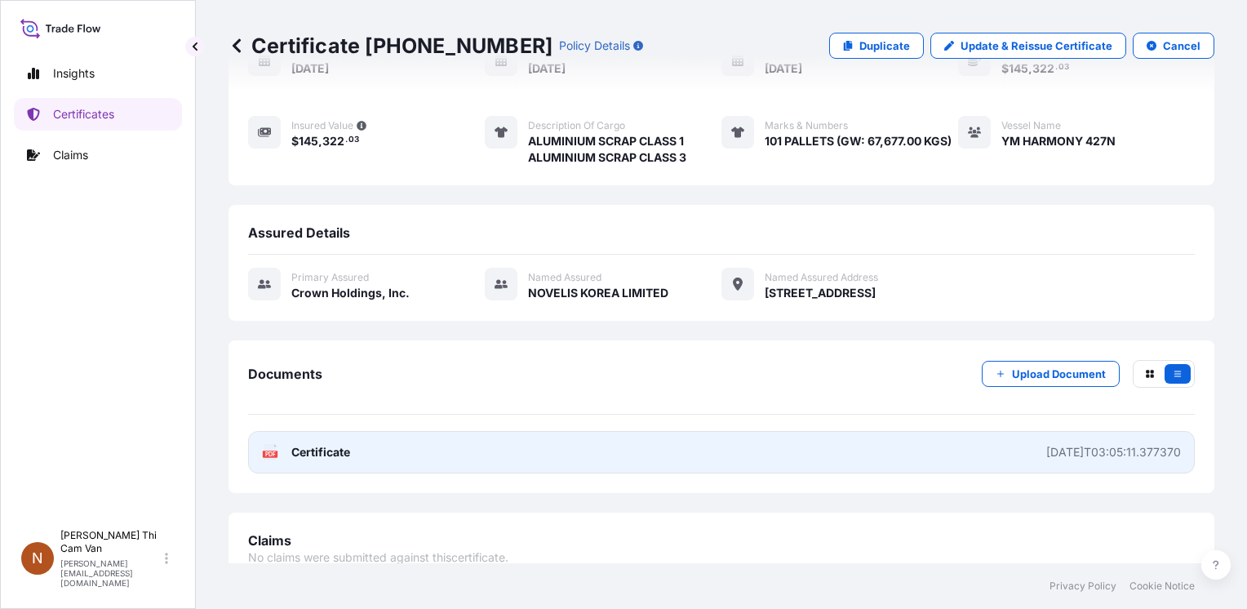
click at [973, 445] on link "PDF Certificate [DATE]T03:05:11.377370" at bounding box center [721, 452] width 947 height 42
